Goal: Information Seeking & Learning: Learn about a topic

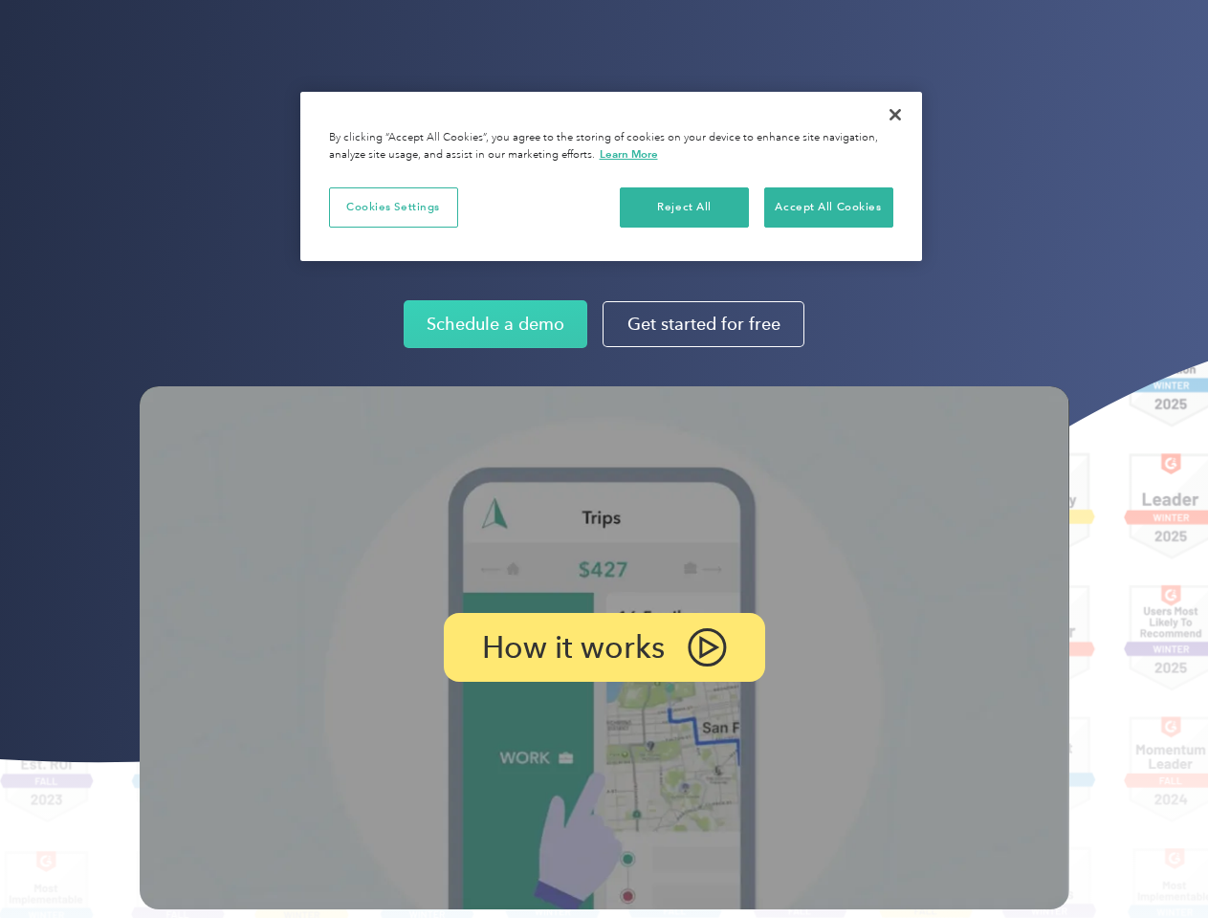
click at [604, 459] on img at bounding box center [605, 647] width 930 height 523
click at [604, 648] on p "How it works" at bounding box center [573, 647] width 183 height 23
click at [393, 207] on button "Cookies Settings" at bounding box center [393, 208] width 129 height 40
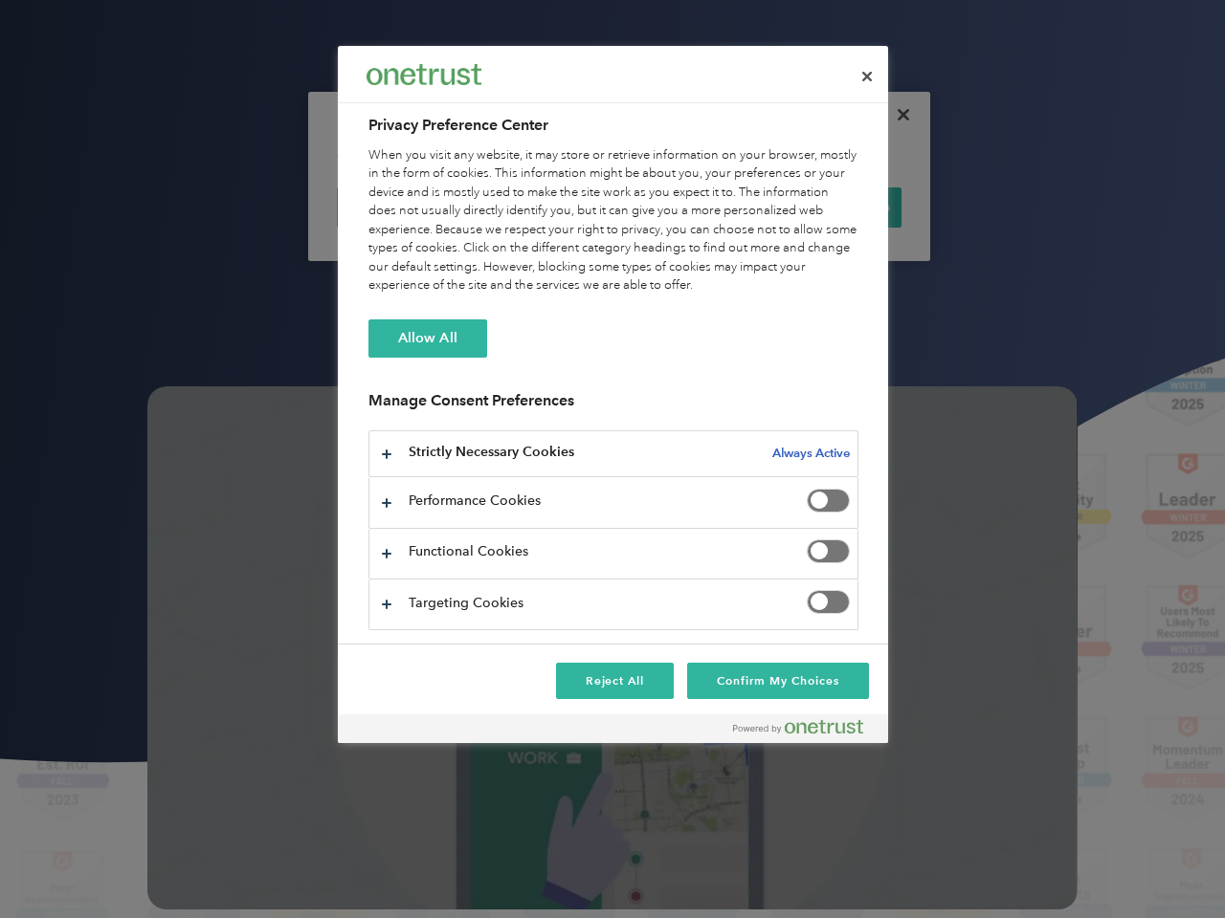
click at [685, 207] on div "When you visit any website, it may store or retrieve information on your browse…" at bounding box center [613, 220] width 490 height 149
click at [828, 207] on div "When you visit any website, it may store or retrieve information on your browse…" at bounding box center [613, 220] width 490 height 149
click at [895, 115] on div at bounding box center [612, 459] width 1225 height 918
